Goal: Navigation & Orientation: Find specific page/section

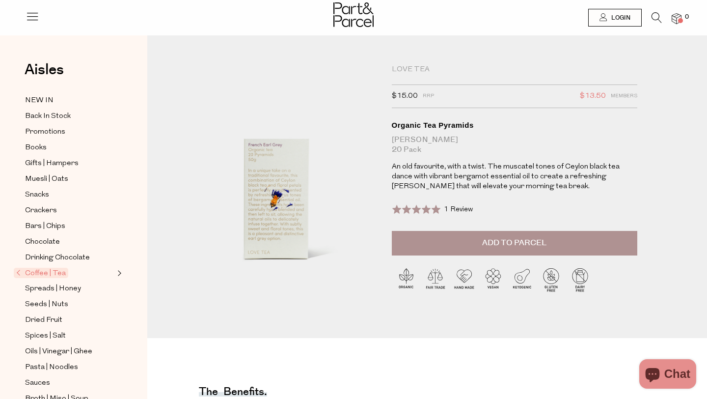
click at [402, 67] on div "Love Tea" at bounding box center [515, 70] width 246 height 10
click at [119, 271] on span "Expand/Collapse Coffee | Tea" at bounding box center [118, 270] width 7 height 7
click at [59, 288] on span "Loose Leaf" at bounding box center [56, 289] width 39 height 12
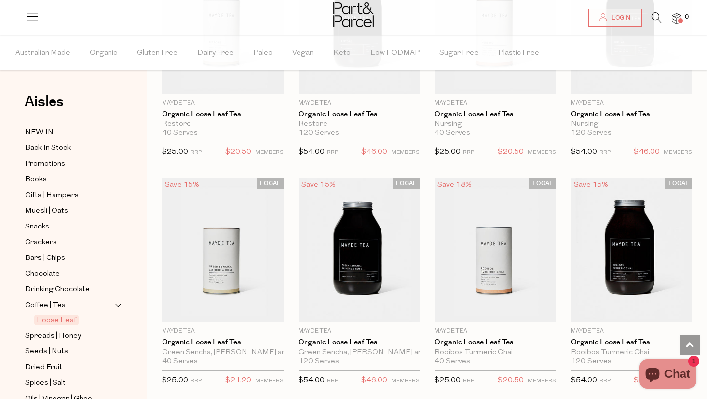
click at [47, 304] on span "Coffee | Tea" at bounding box center [46, 305] width 46 height 10
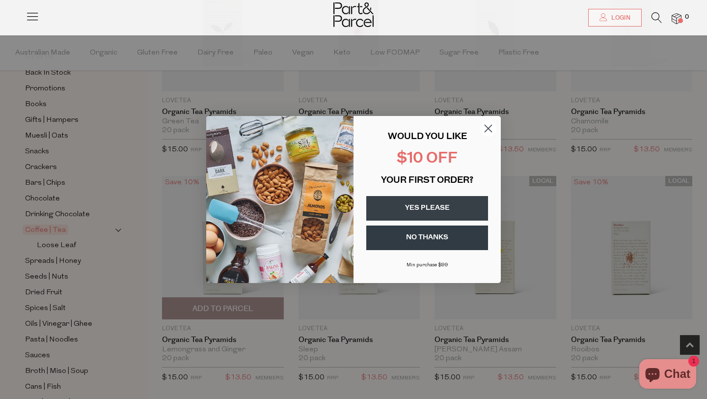
scroll to position [181, 0]
click at [489, 125] on circle "Close dialog" at bounding box center [488, 128] width 16 height 16
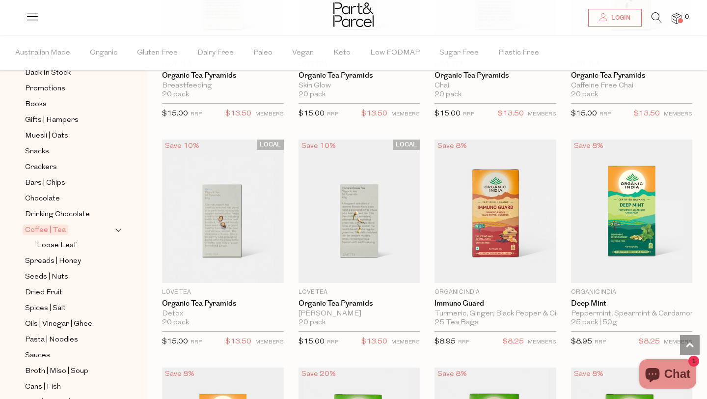
scroll to position [998, 0]
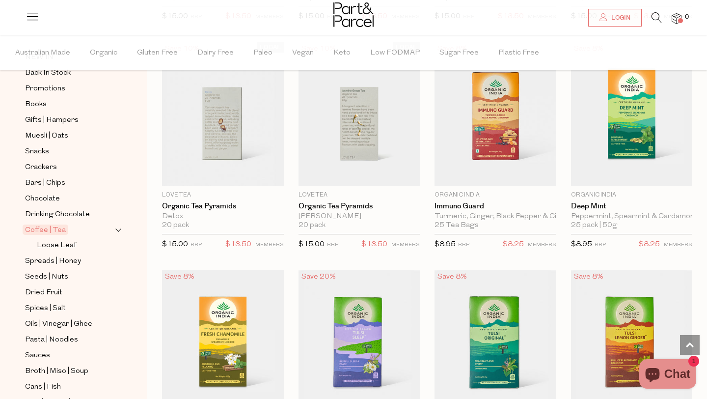
scroll to position [634, 0]
